Goal: Information Seeking & Learning: Find specific fact

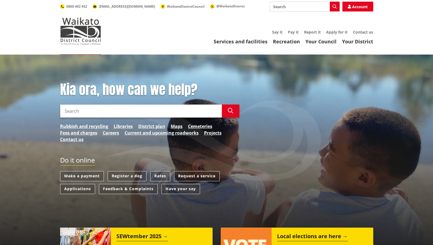
click at [284, 8] on input "Search" at bounding box center [305, 7] width 70 height 10
type input "[PERSON_NAME]"
click at [334, 6] on icon "button" at bounding box center [334, 6] width 4 height 4
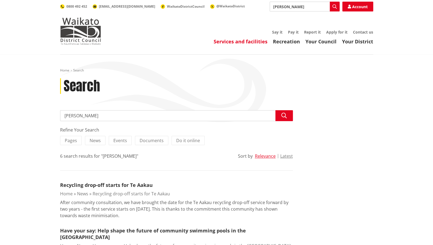
click at [232, 43] on link "Services and facilities" at bounding box center [241, 41] width 54 height 7
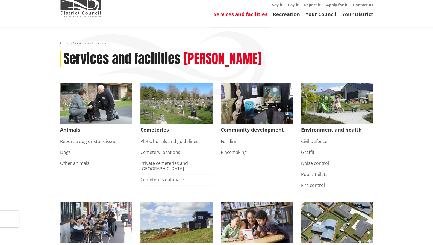
scroll to position [27, 0]
